Goal: Transaction & Acquisition: Purchase product/service

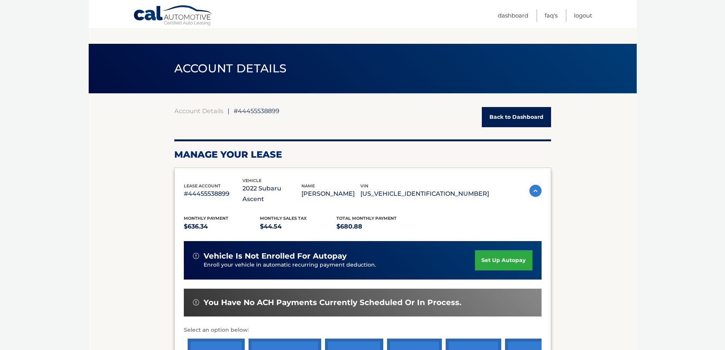
scroll to position [104, 0]
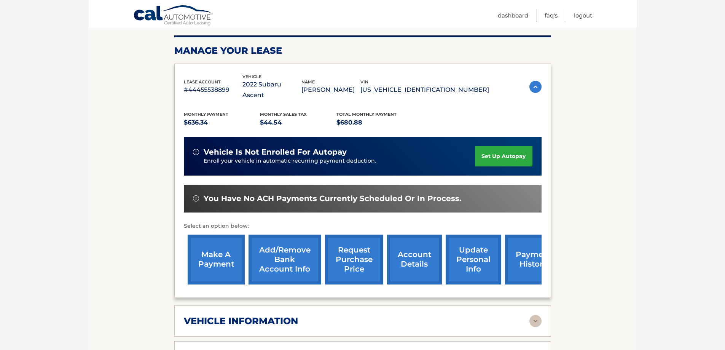
click at [221, 256] on link "make a payment" at bounding box center [216, 259] width 57 height 50
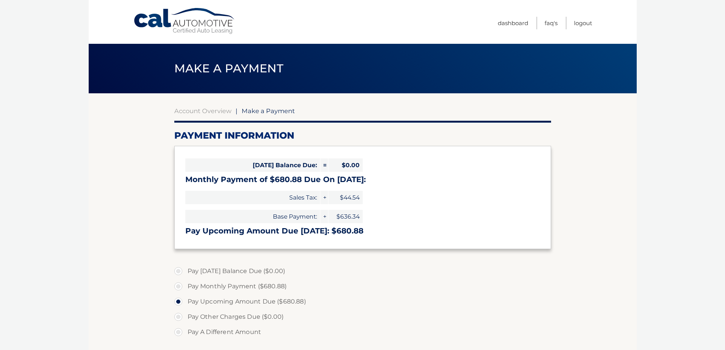
select select "ZjM3Zjg5YjQtYjNlZC00MGFiLWE5MjgtODkzMjBhYjZiMDkz"
click at [179, 286] on label "Pay Monthly Payment ($680.88)" at bounding box center [362, 286] width 377 height 15
click at [179, 286] on input "Pay Monthly Payment ($680.88)" at bounding box center [181, 285] width 8 height 12
radio input "true"
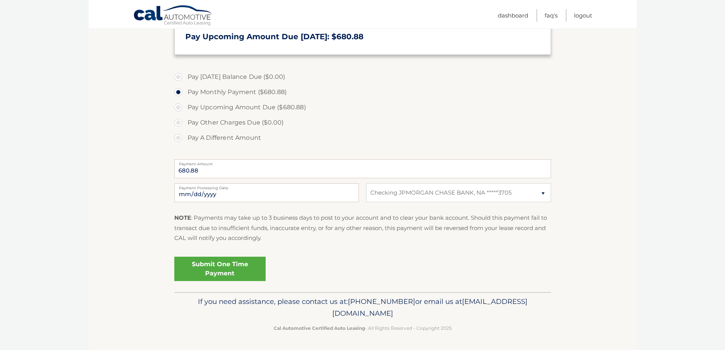
click at [223, 270] on link "Submit One Time Payment" at bounding box center [219, 268] width 91 height 24
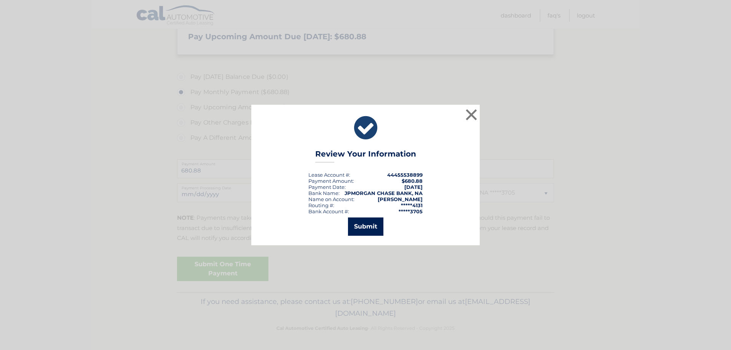
drag, startPoint x: 372, startPoint y: 222, endPoint x: 378, endPoint y: 218, distance: 7.0
click at [372, 222] on button "Submit" at bounding box center [365, 226] width 35 height 18
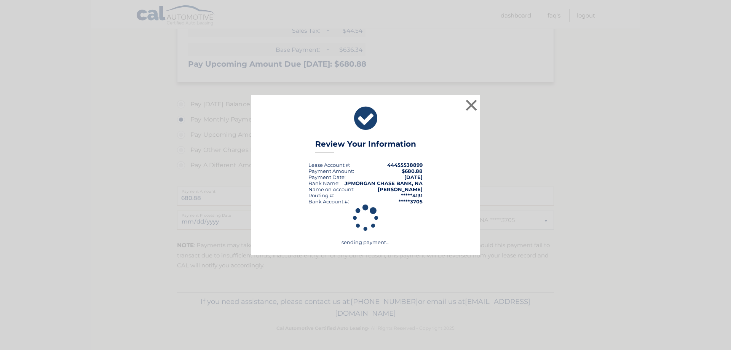
scroll to position [167, 0]
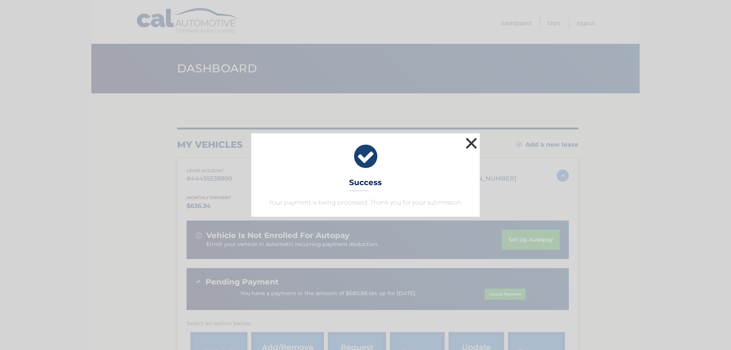
click at [470, 141] on button "×" at bounding box center [471, 142] width 15 height 15
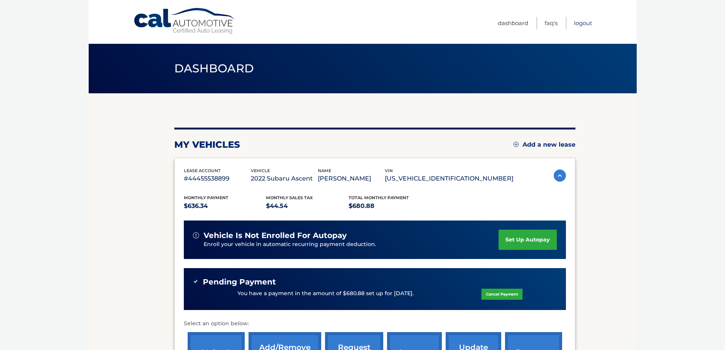
click at [585, 24] on link "Logout" at bounding box center [583, 23] width 18 height 13
